Goal: Task Accomplishment & Management: Use online tool/utility

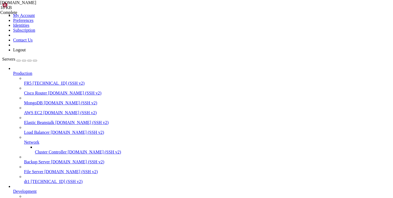
scroll to position [4, 0]
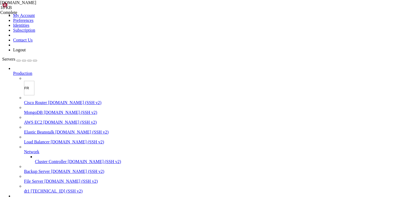
type input "FR6"
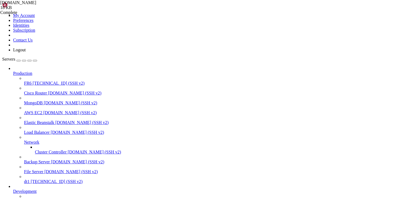
click at [32, 81] on span "FR6" at bounding box center [28, 83] width 8 height 5
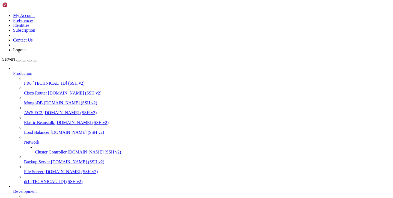
drag, startPoint x: 5, startPoint y: 332, endPoint x: 105, endPoint y: 436, distance: 144.3
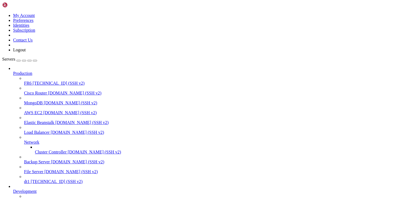
drag, startPoint x: 6, startPoint y: 411, endPoint x: 108, endPoint y: 478, distance: 122.1
copy div "loremip Dolorsit Ametconsect adi Elitseddoeiusm te inc utlabor. e-do/mag/ALIQUA…"
drag, startPoint x: 157, startPoint y: 481, endPoint x: 4, endPoint y: 454, distance: 155.1
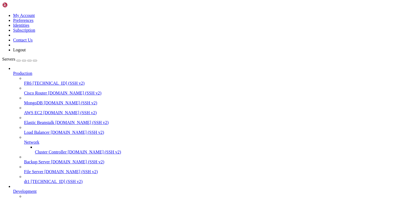
drag, startPoint x: 69, startPoint y: 483, endPoint x: 6, endPoint y: 455, distance: 68.8
copy div "INF] current panel settings as follows: Warning: Panel is not secure with SSL h…"
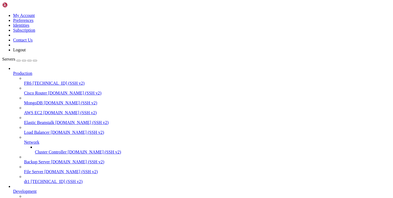
scroll to position [677, 0]
drag, startPoint x: 5, startPoint y: 334, endPoint x: 60, endPoint y: 482, distance: 158.5
copy div "Hit:4 [URL][DOMAIN_NAME] focal-security InRelease SQLite format 3 Gtablehistory…"
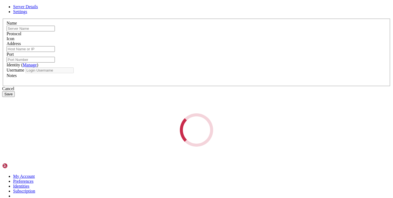
type input "FR6"
type input "[TECHNICAL_ID]"
type input "22"
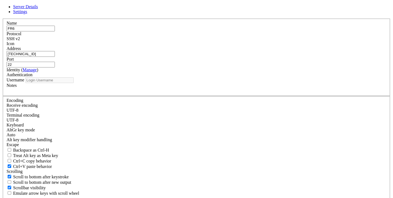
type input "root"
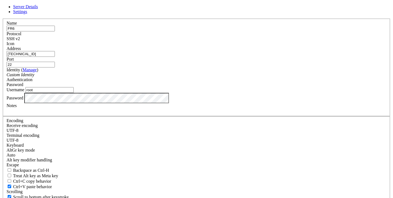
click at [55, 57] on input "[TECHNICAL_ID]" at bounding box center [31, 54] width 48 height 6
paste input "vless://377ed0eb-401e-41b8-ab71-4a5756c72a0d@45.112.194.44:13314?security=reali…"
type input "vless://377ed0eb-401e-41b8-ab71-4a5756c72a0d@45.112.194.44:13314?security=reali…"
paste input "188.92.28.207"
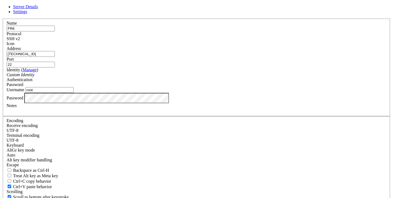
type input "188.92.28.207"
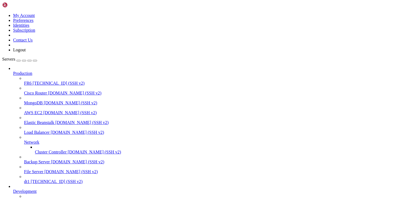
click at [32, 81] on span "FR6" at bounding box center [28, 83] width 8 height 5
drag, startPoint x: 154, startPoint y: 396, endPoint x: 8, endPoint y: 337, distance: 157.1
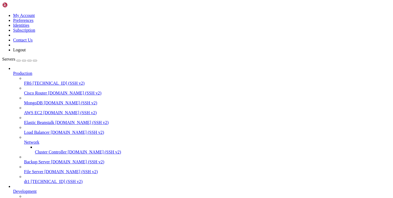
copy div "ur Panel Port is: 40401 Port set successfully: 40401 Username and password upda…"
type input "/etc/opt"
